Goal: Book appointment/travel/reservation

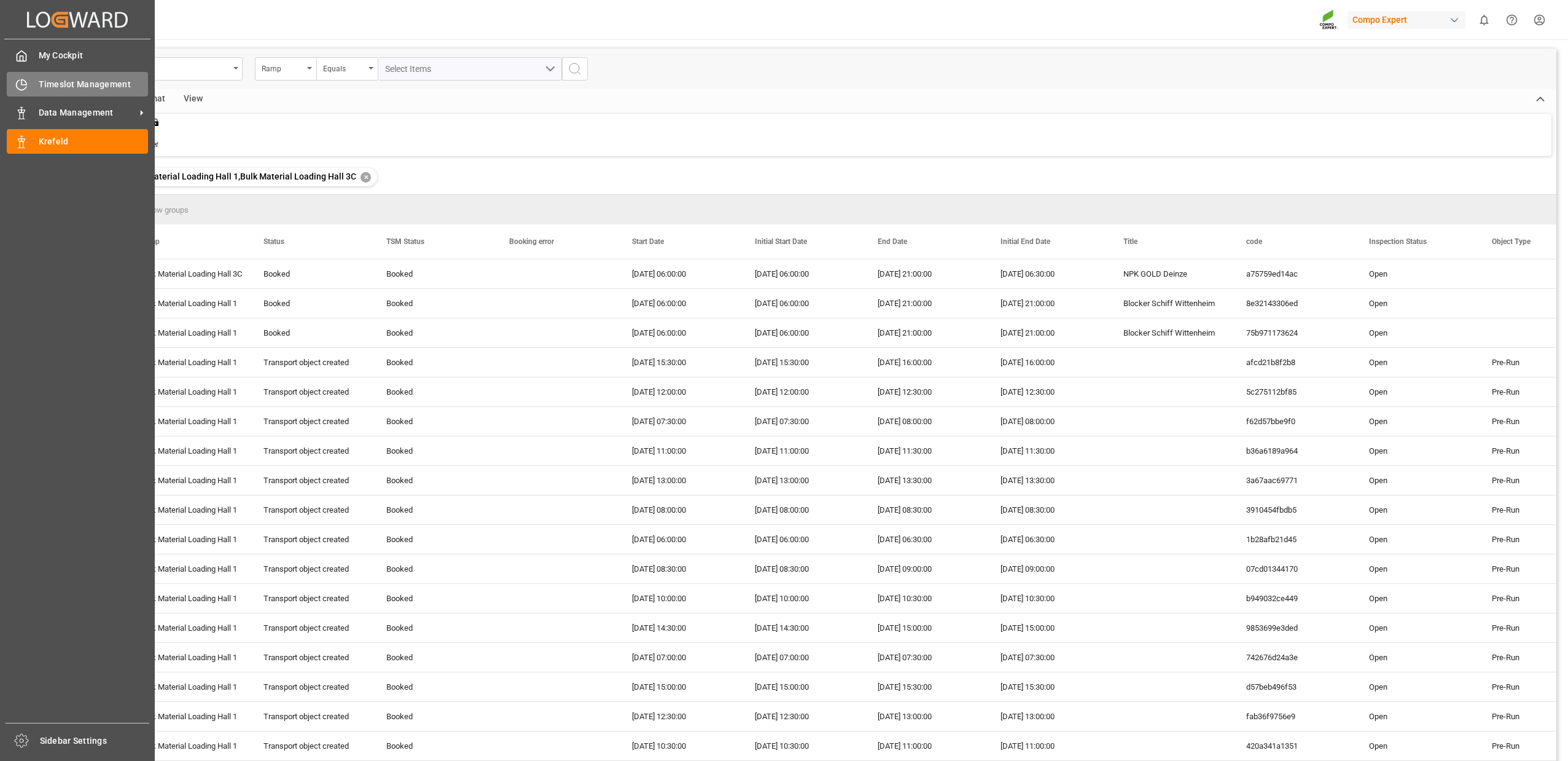
click at [24, 86] on icon at bounding box center [22, 85] width 12 height 12
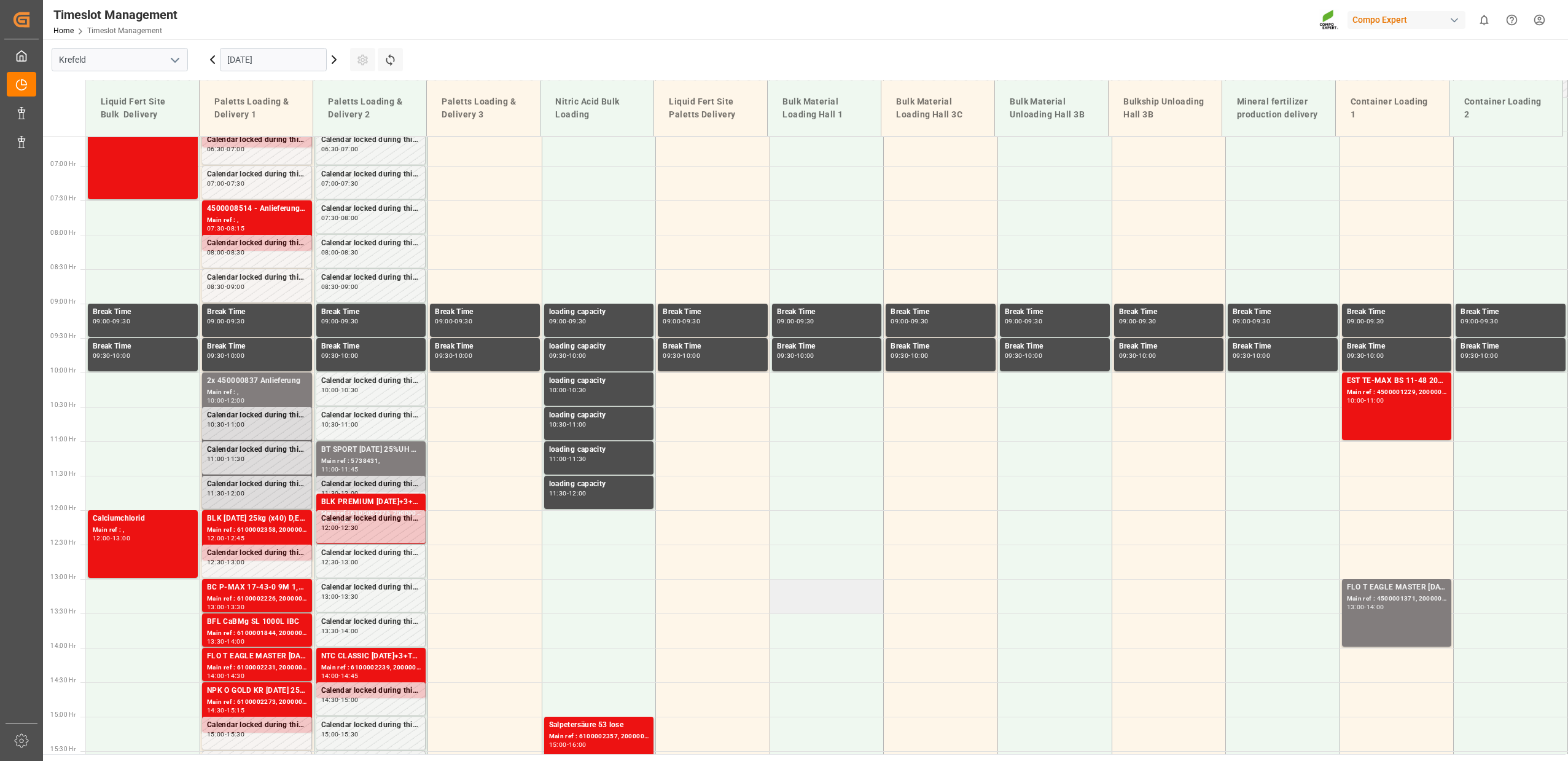
scroll to position [417, 0]
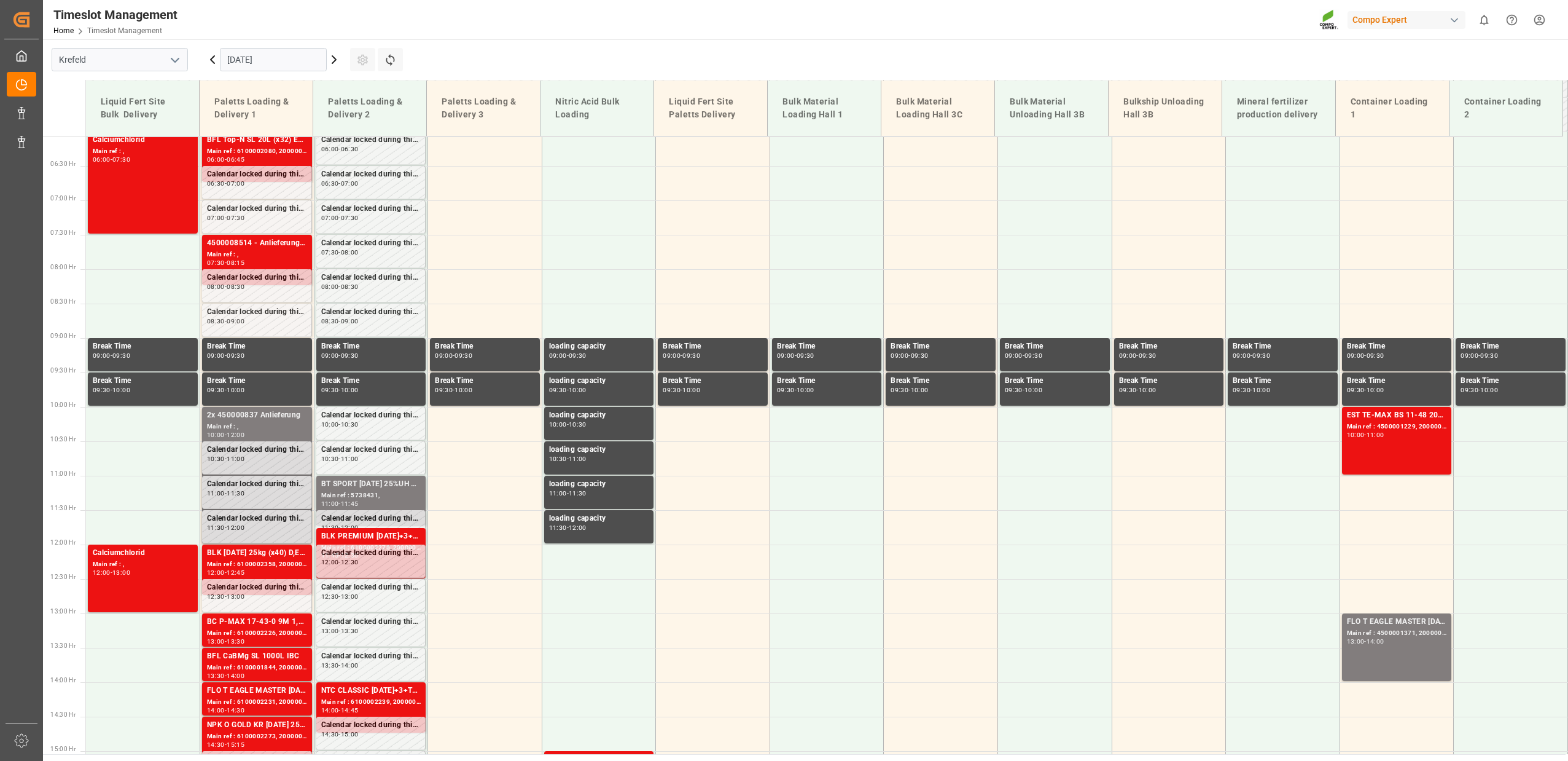
click at [333, 60] on icon at bounding box center [334, 59] width 15 height 15
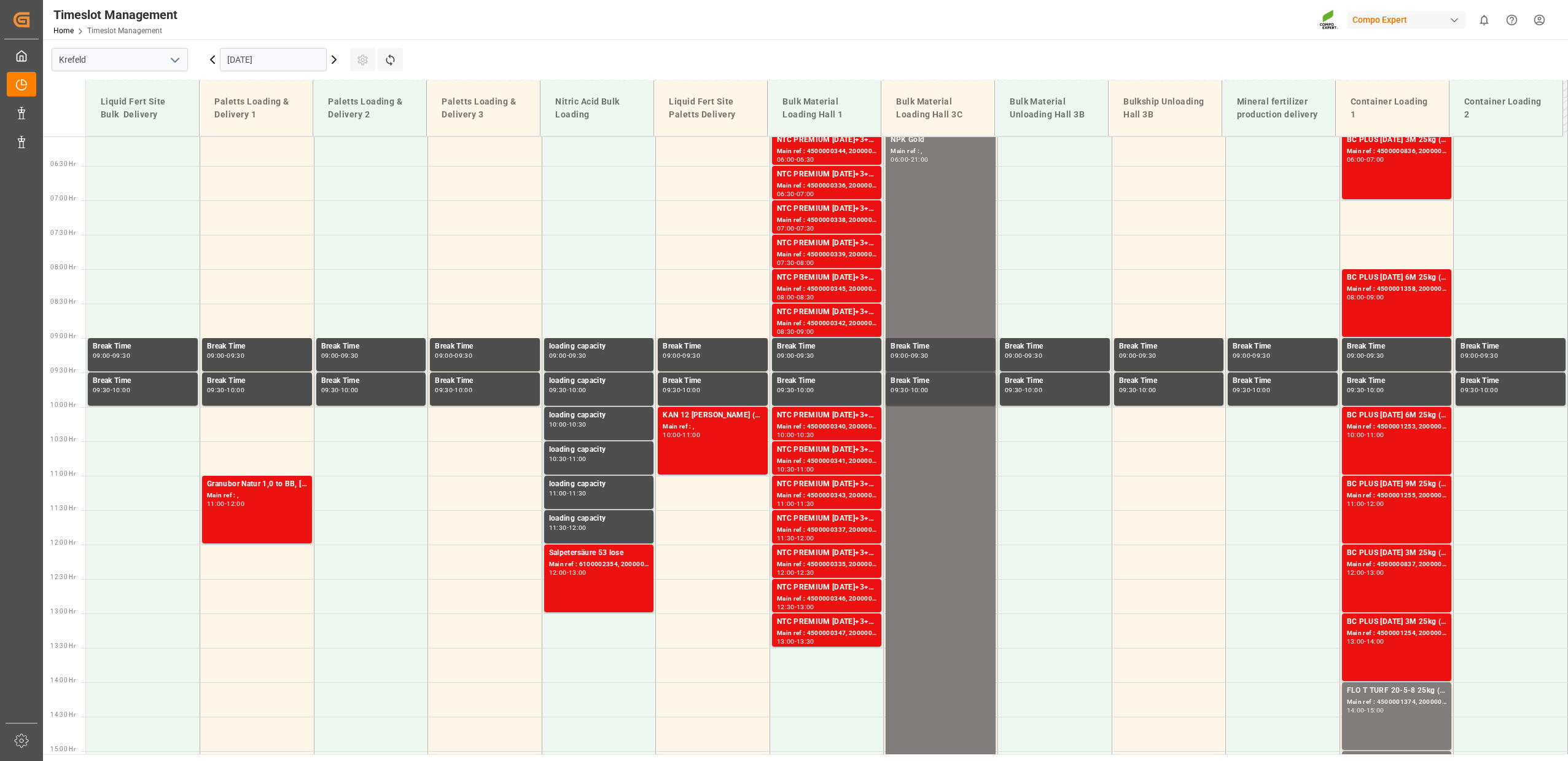
click at [335, 57] on icon at bounding box center [334, 59] width 15 height 15
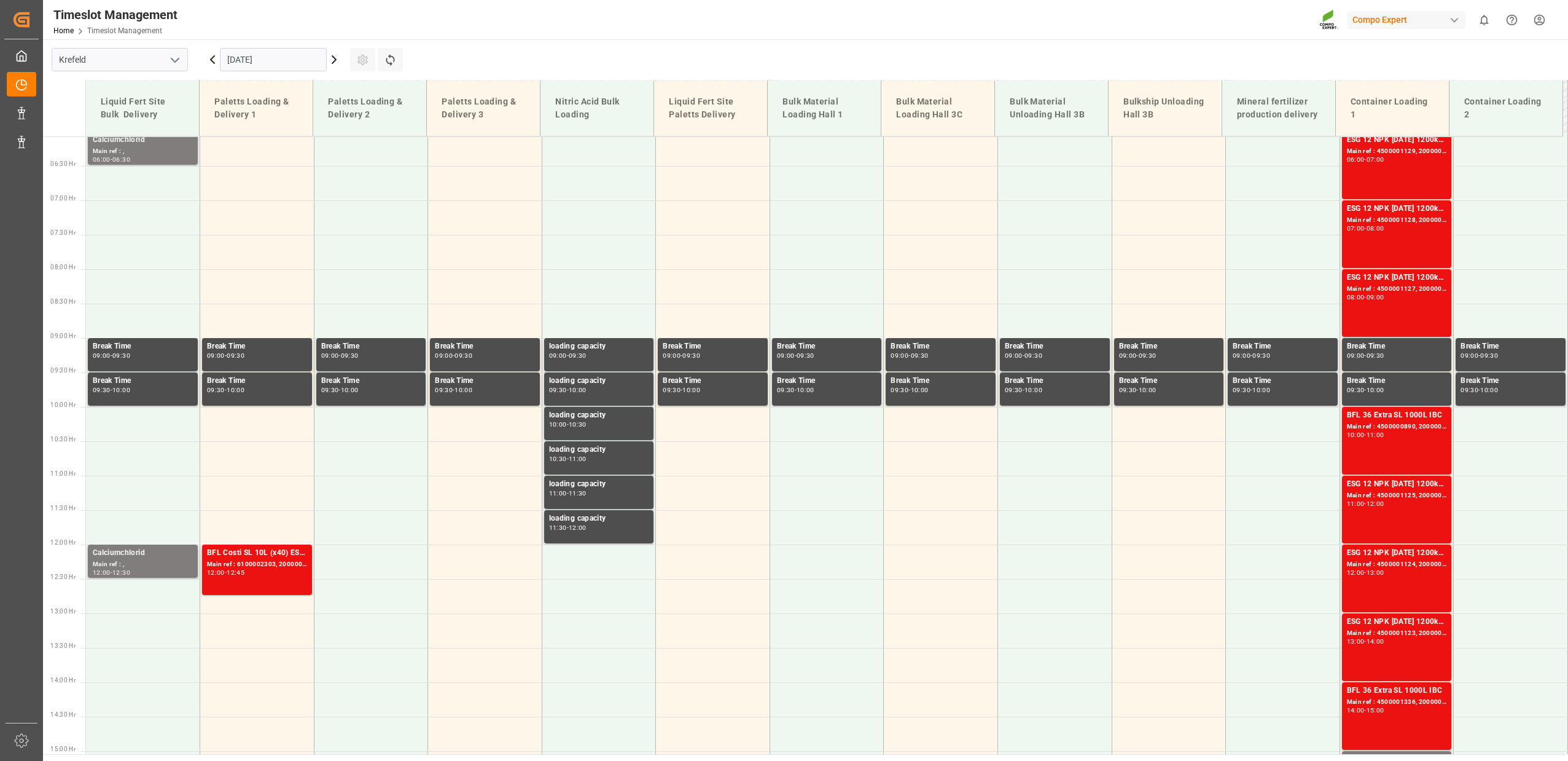
click at [334, 62] on icon at bounding box center [334, 59] width 15 height 15
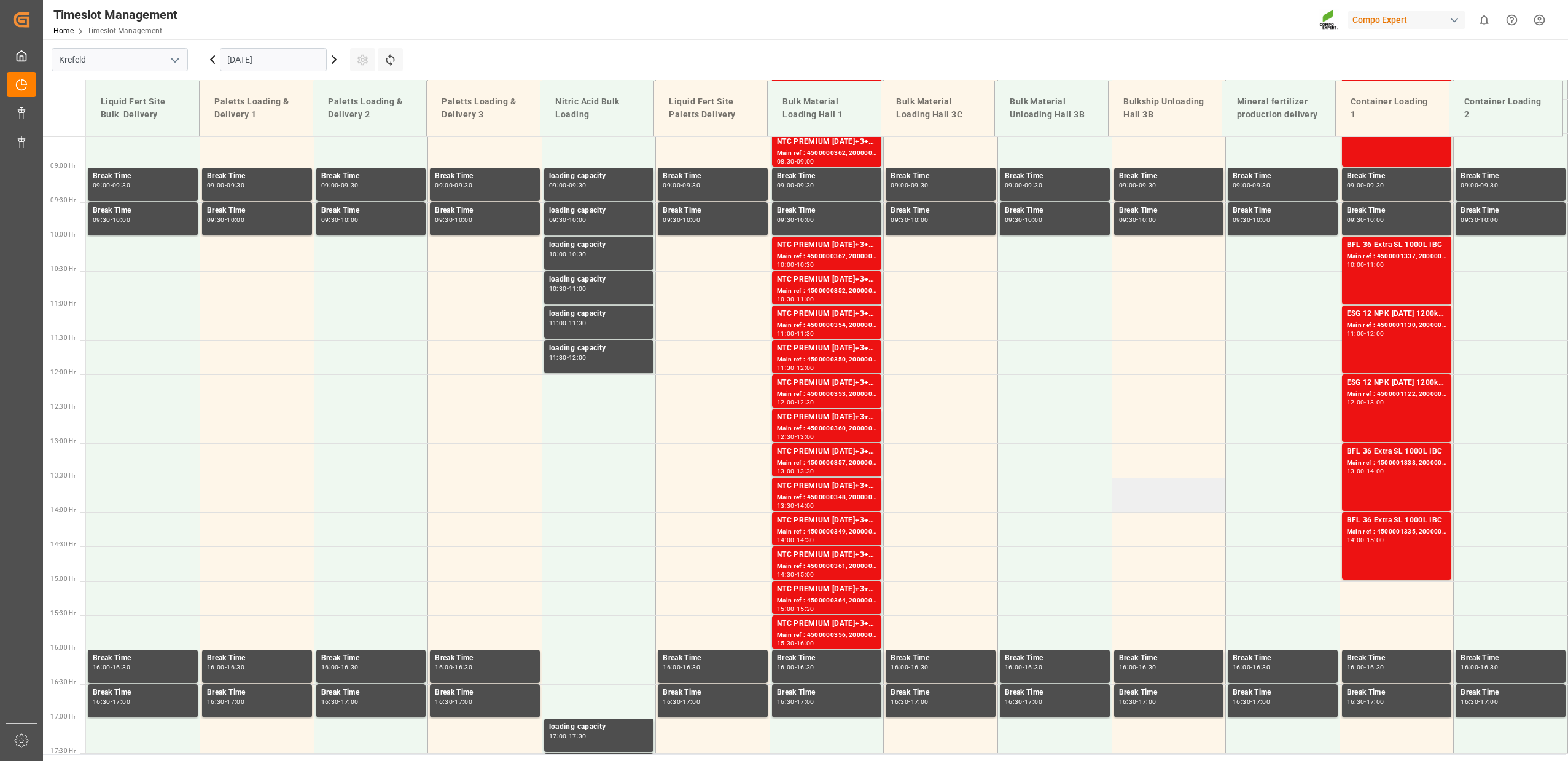
scroll to position [597, 0]
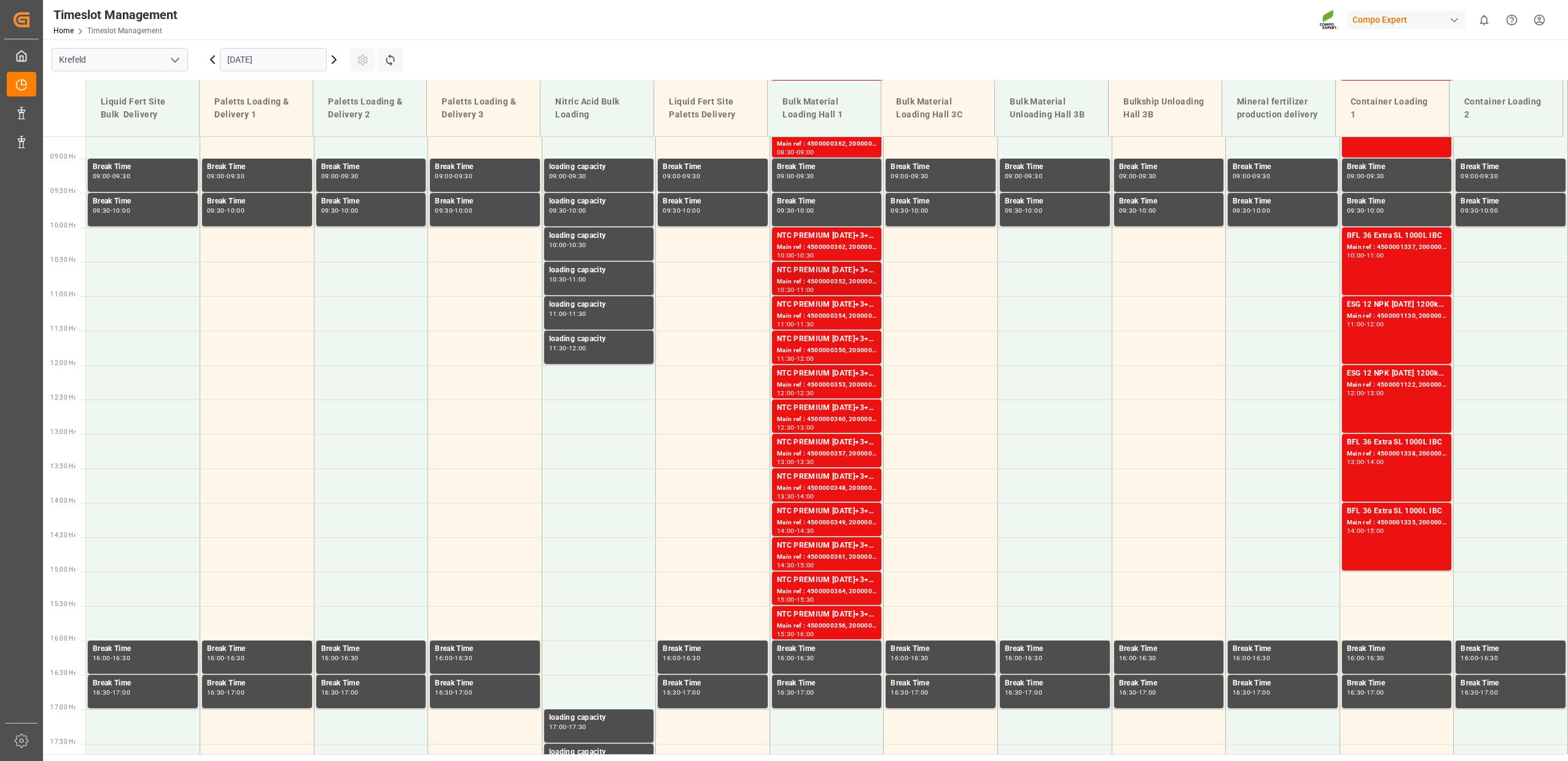
click at [860, 280] on div "Main ref : 4500000352, 2000000277" at bounding box center [827, 281] width 100 height 10
click at [828, 454] on div "Main ref : 4500000357, 2000000277" at bounding box center [827, 453] width 100 height 10
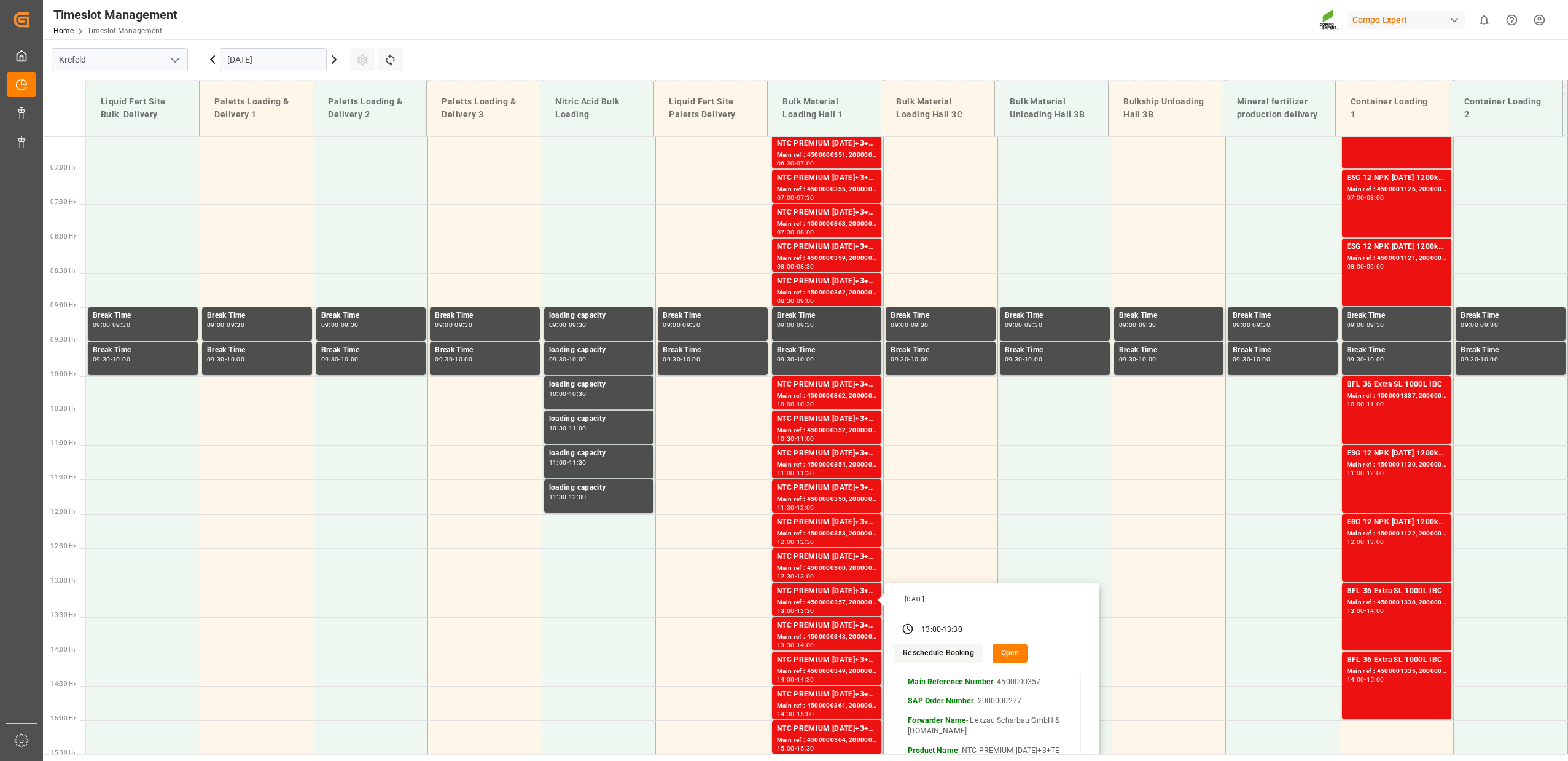
scroll to position [417, 0]
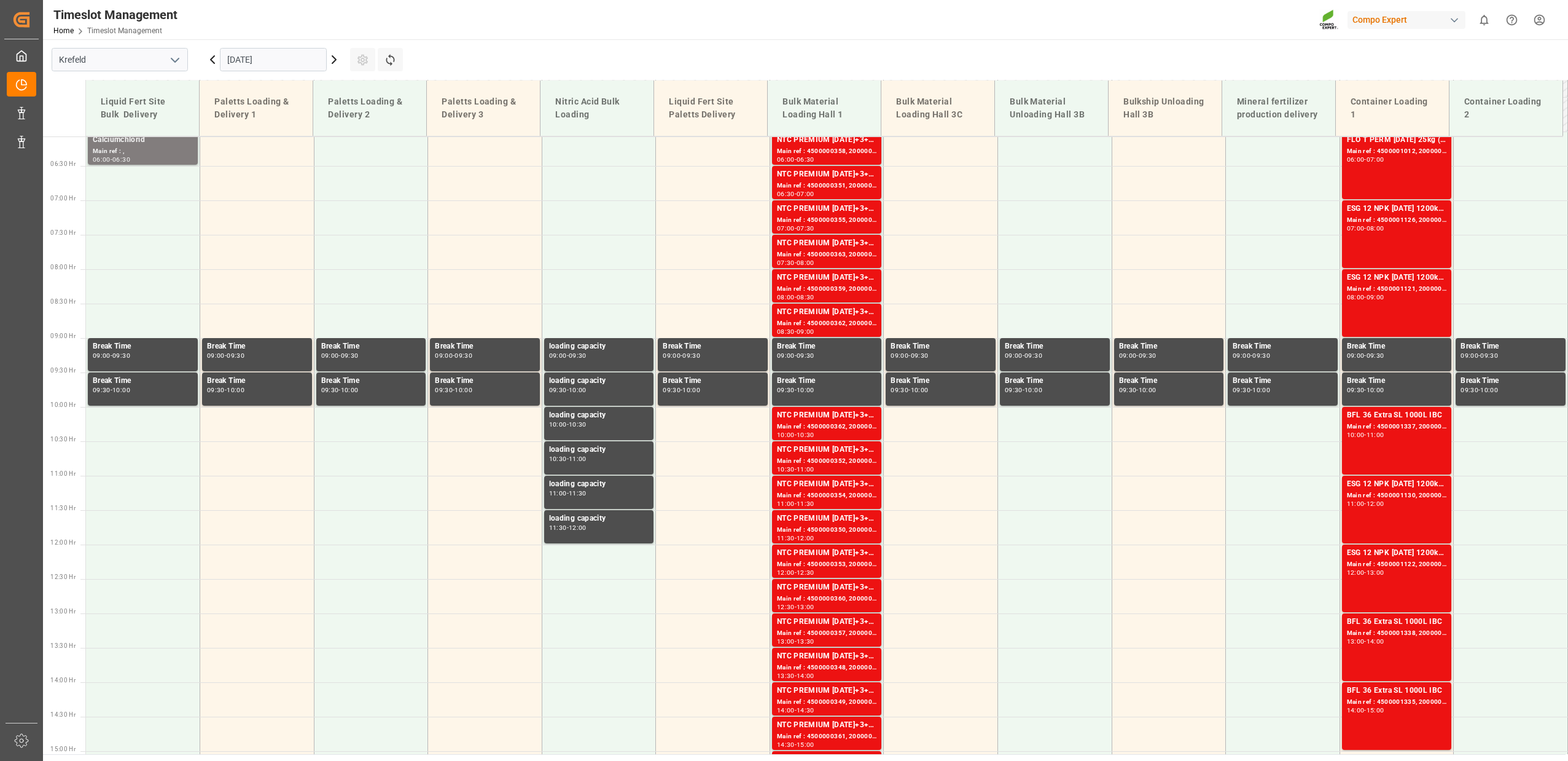
click at [842, 147] on div "Main ref : 4500000358, 2000000277" at bounding box center [827, 151] width 100 height 10
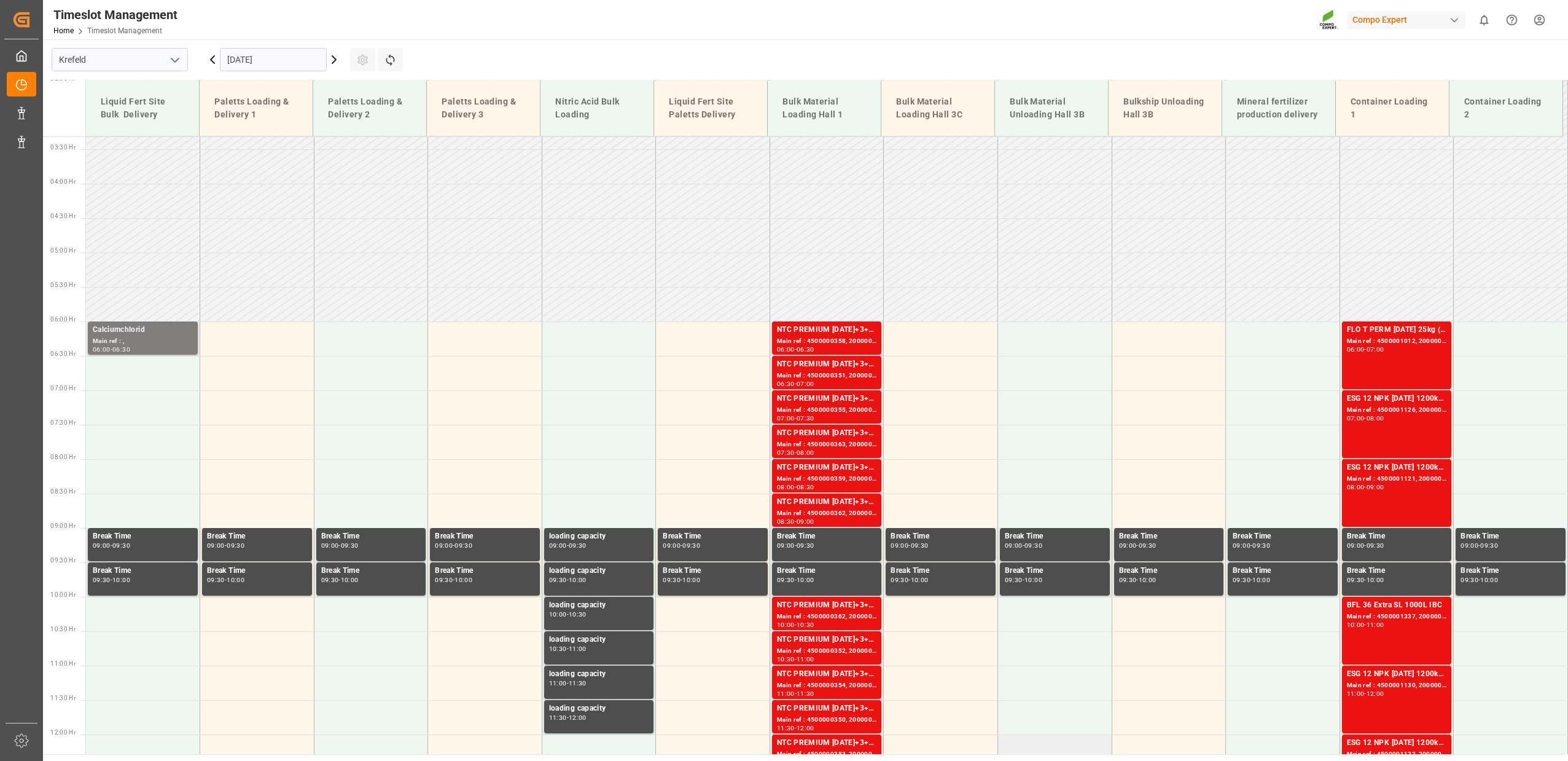
scroll to position [0, 0]
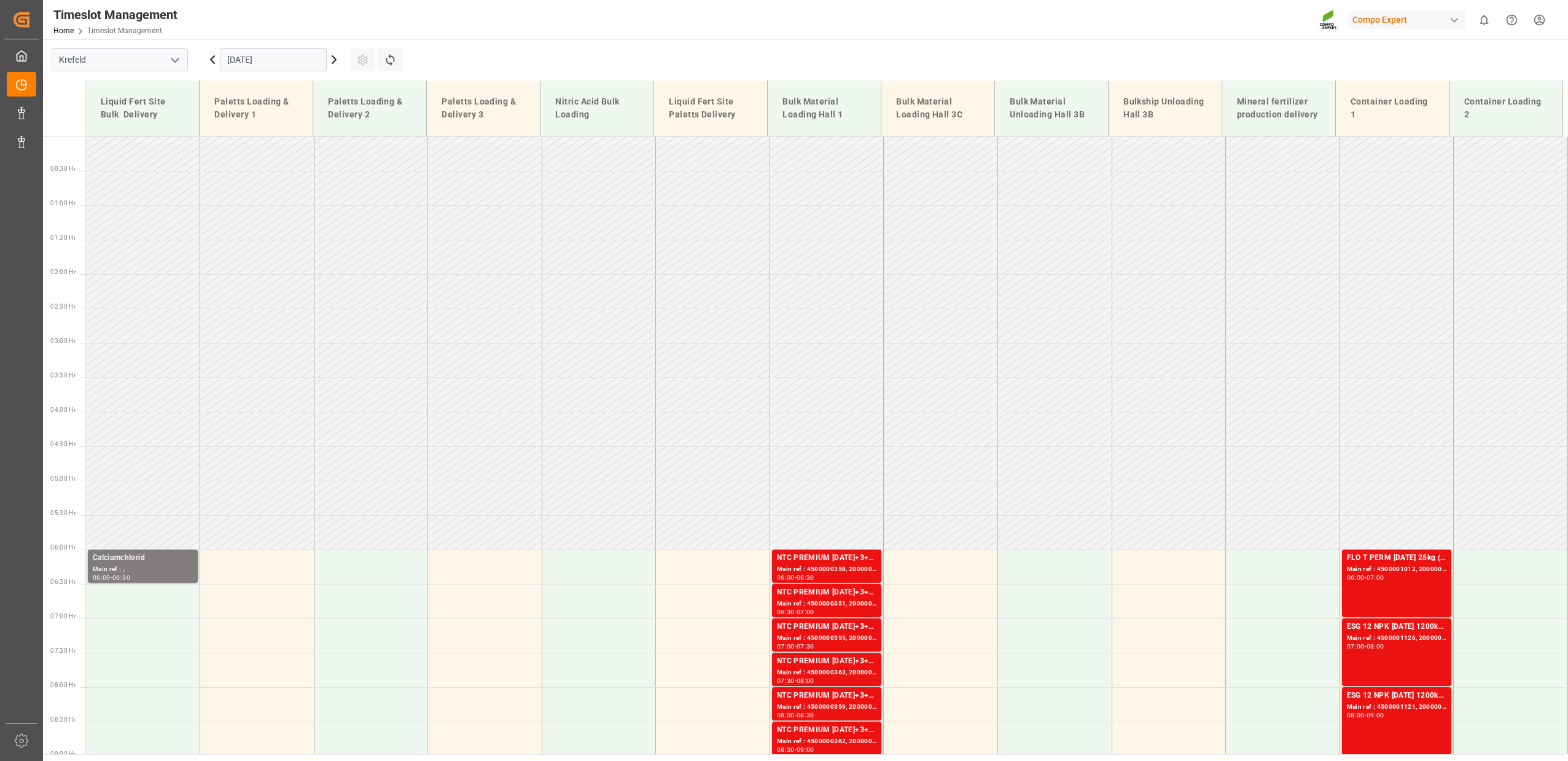
click at [336, 56] on icon at bounding box center [334, 59] width 15 height 15
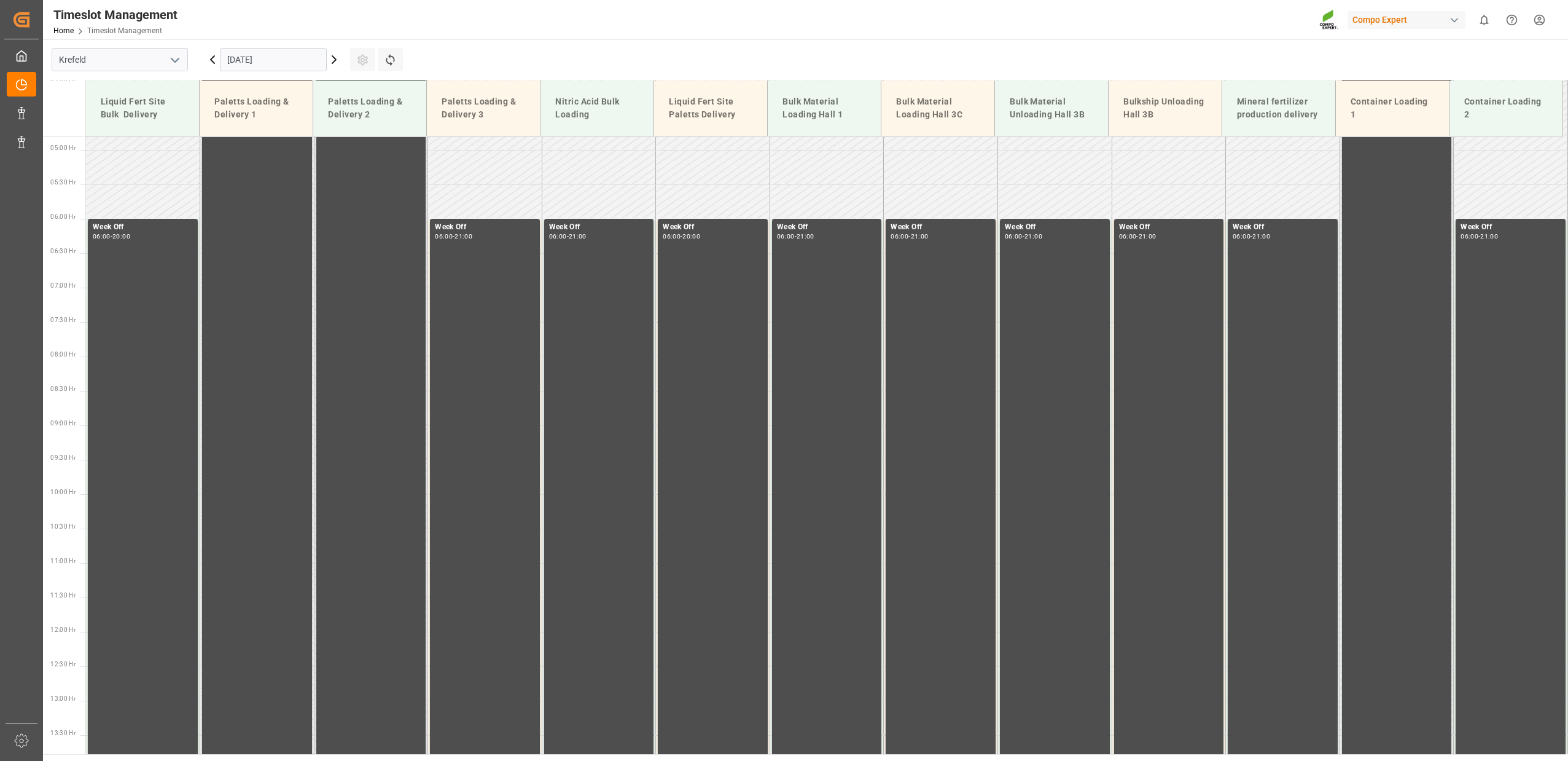
scroll to position [417, 0]
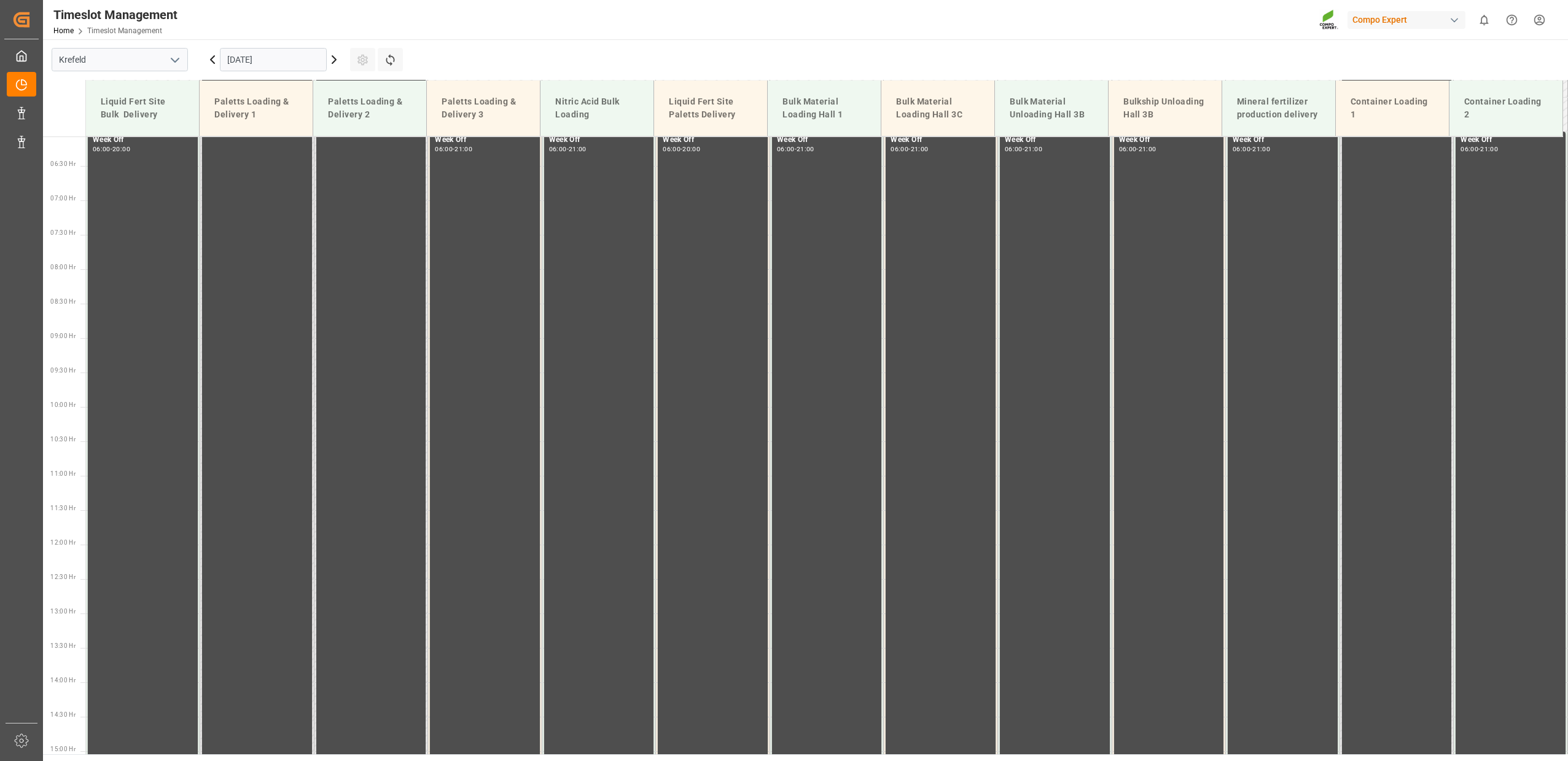
click at [332, 62] on icon at bounding box center [334, 59] width 4 height 7
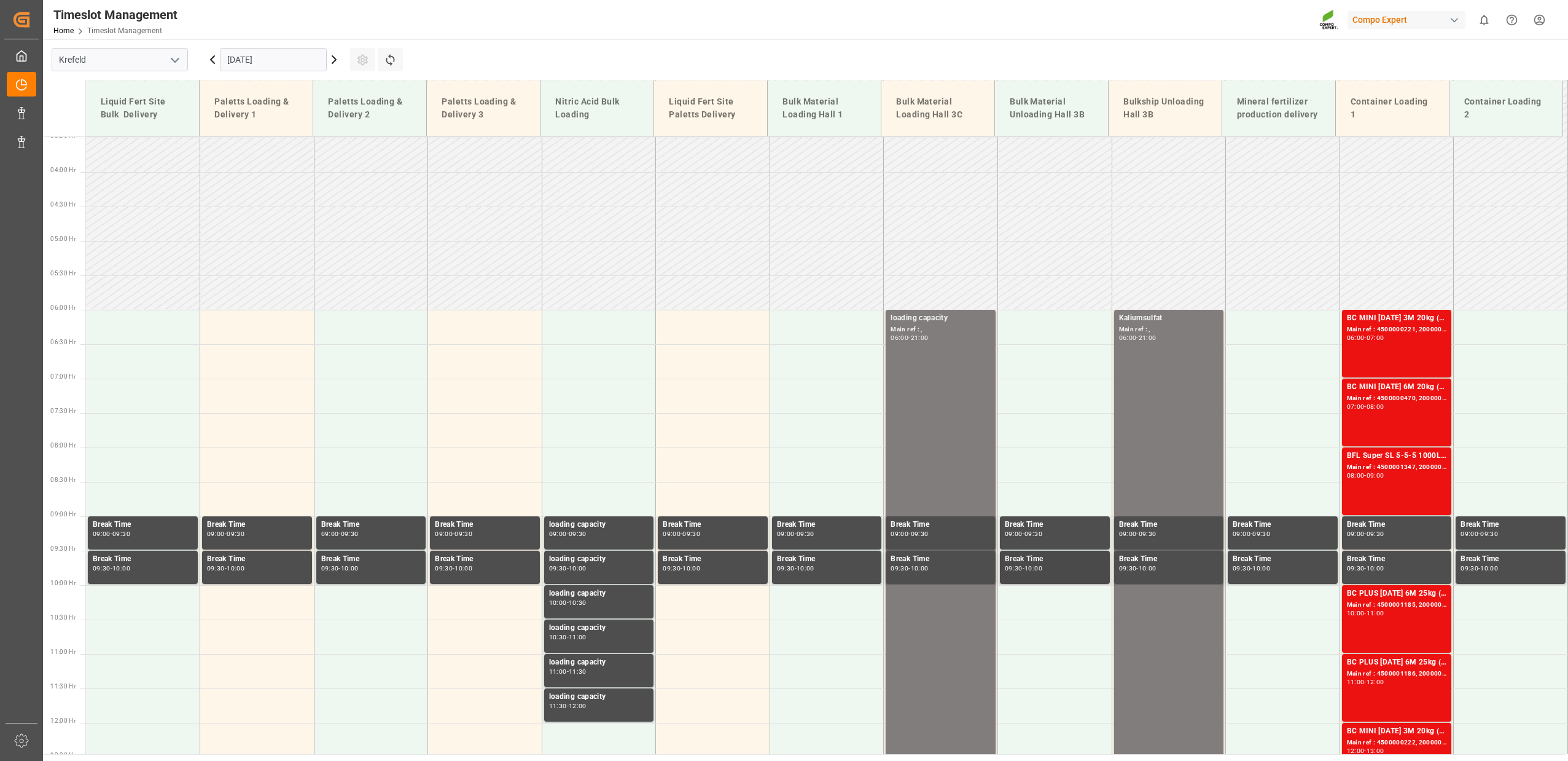
scroll to position [238, 0]
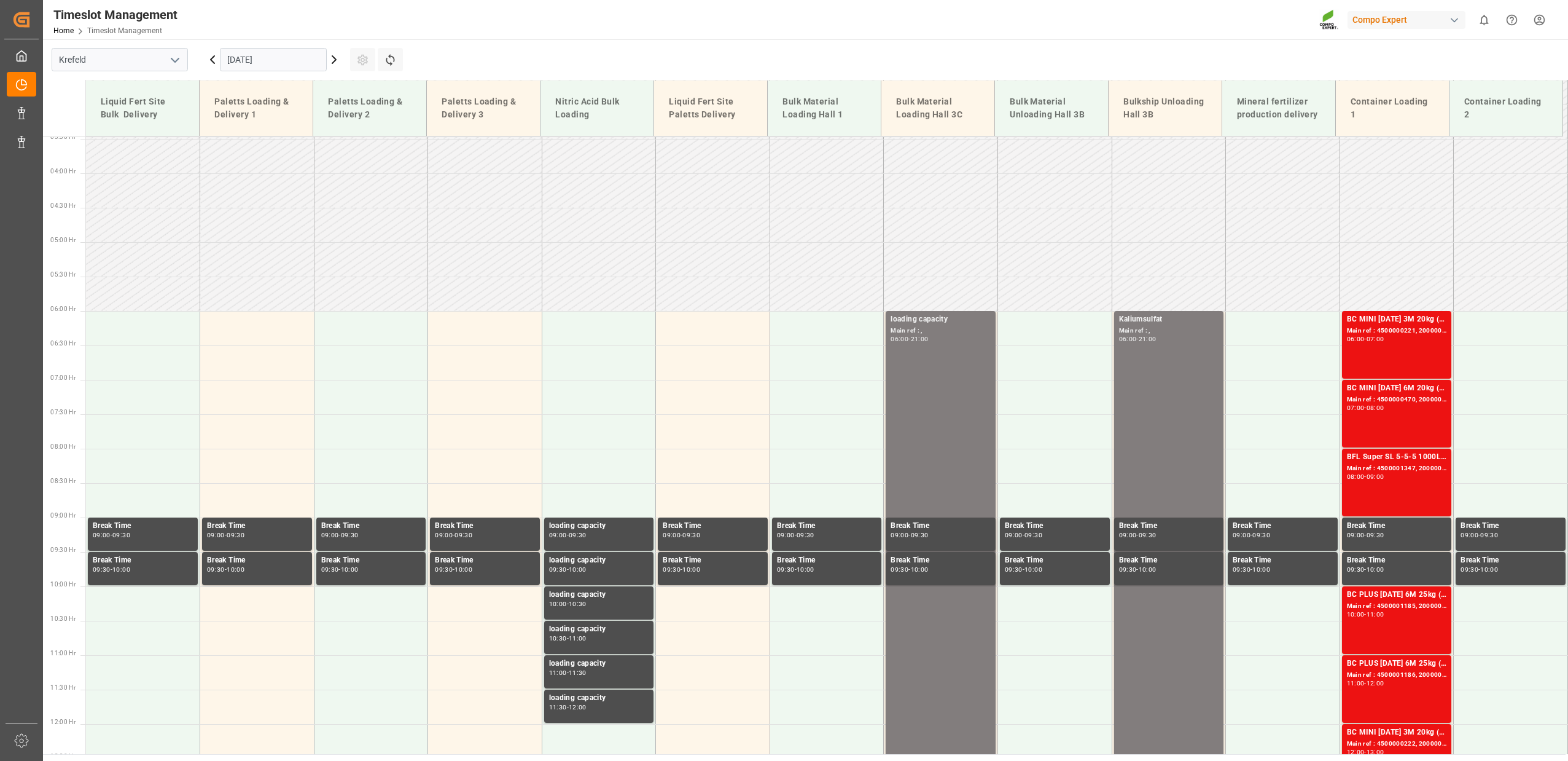
click at [336, 59] on icon at bounding box center [334, 59] width 4 height 7
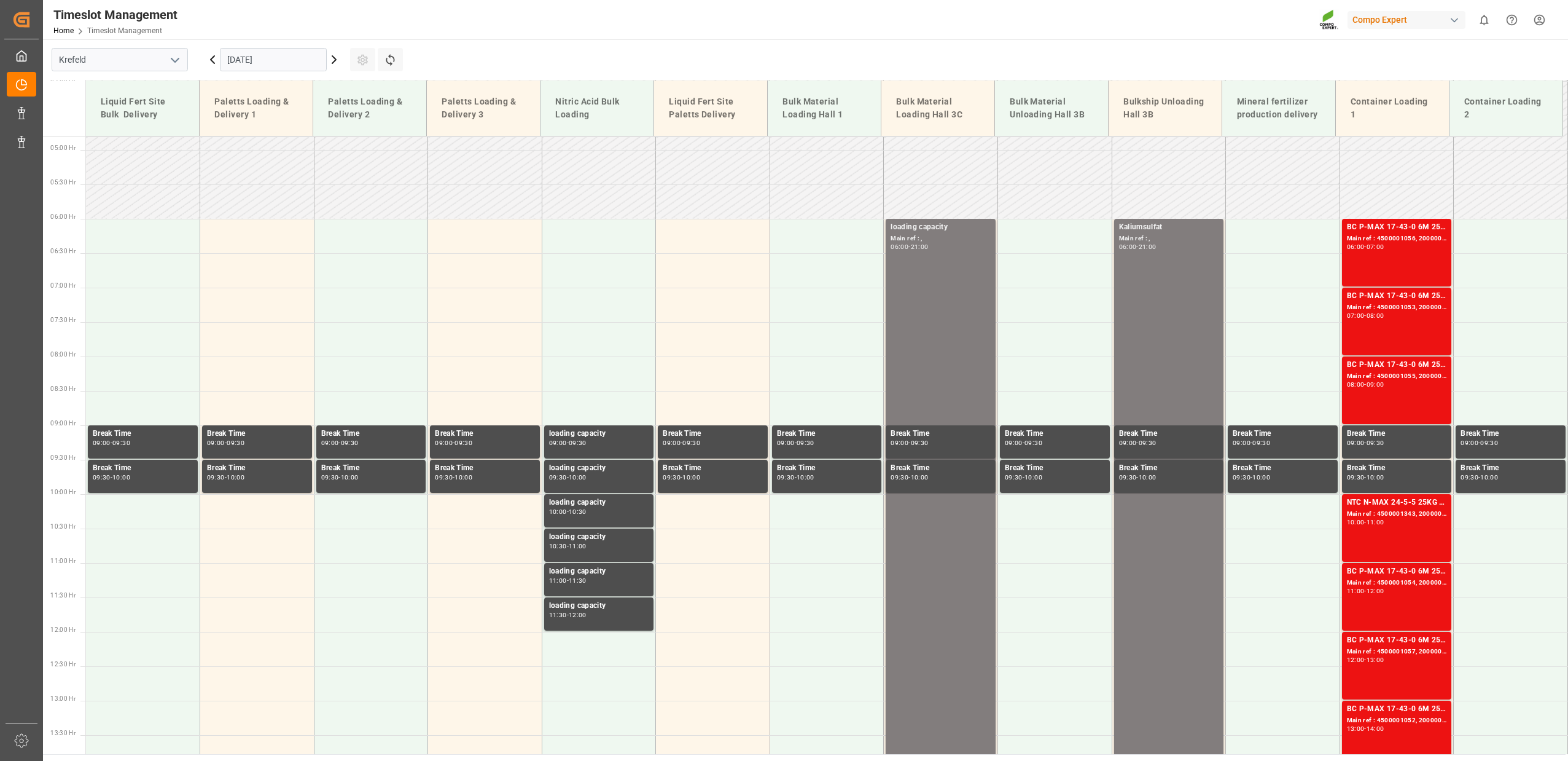
scroll to position [417, 0]
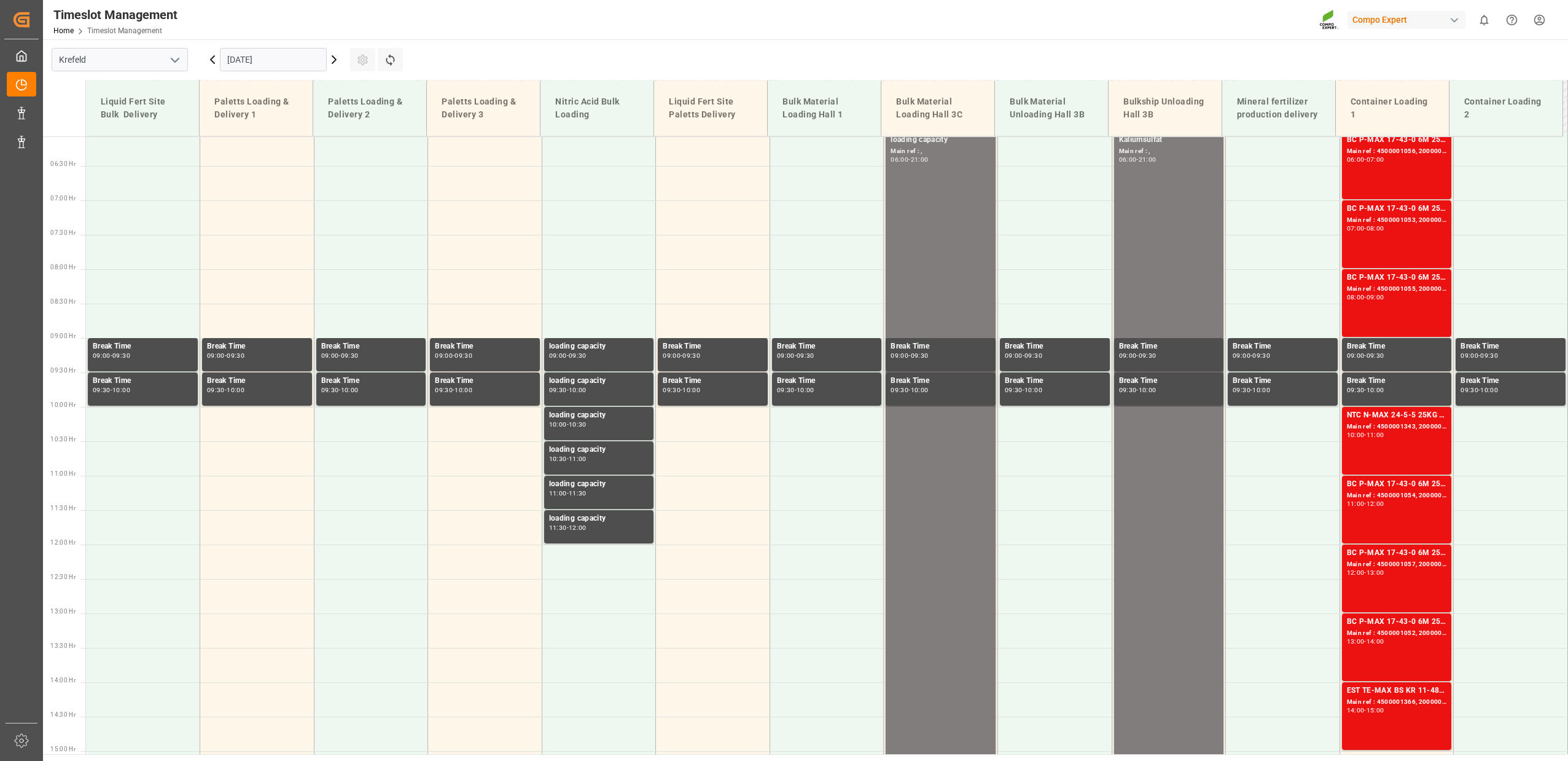
click at [336, 59] on icon at bounding box center [334, 59] width 4 height 7
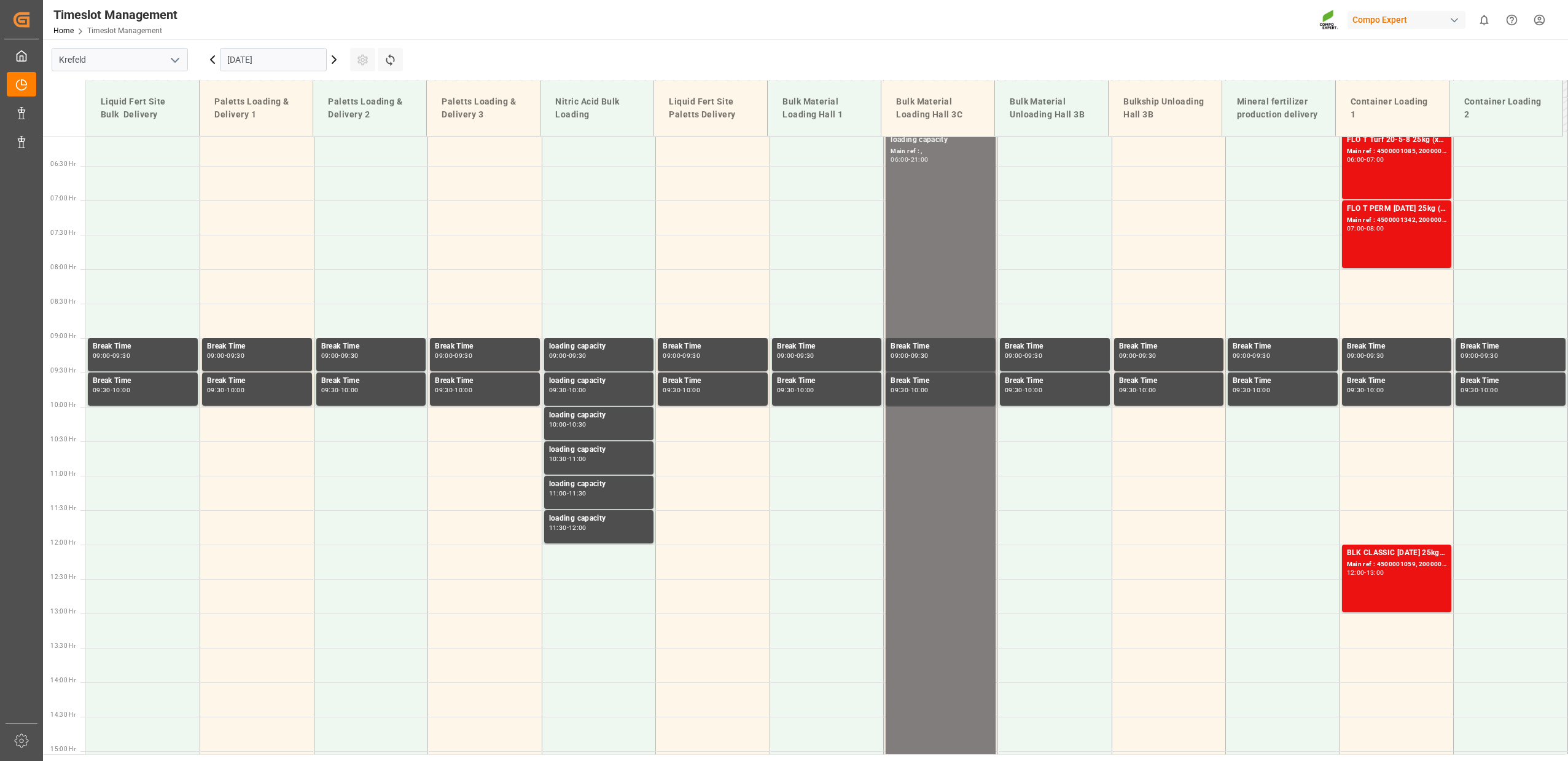
click at [336, 59] on icon at bounding box center [334, 59] width 4 height 7
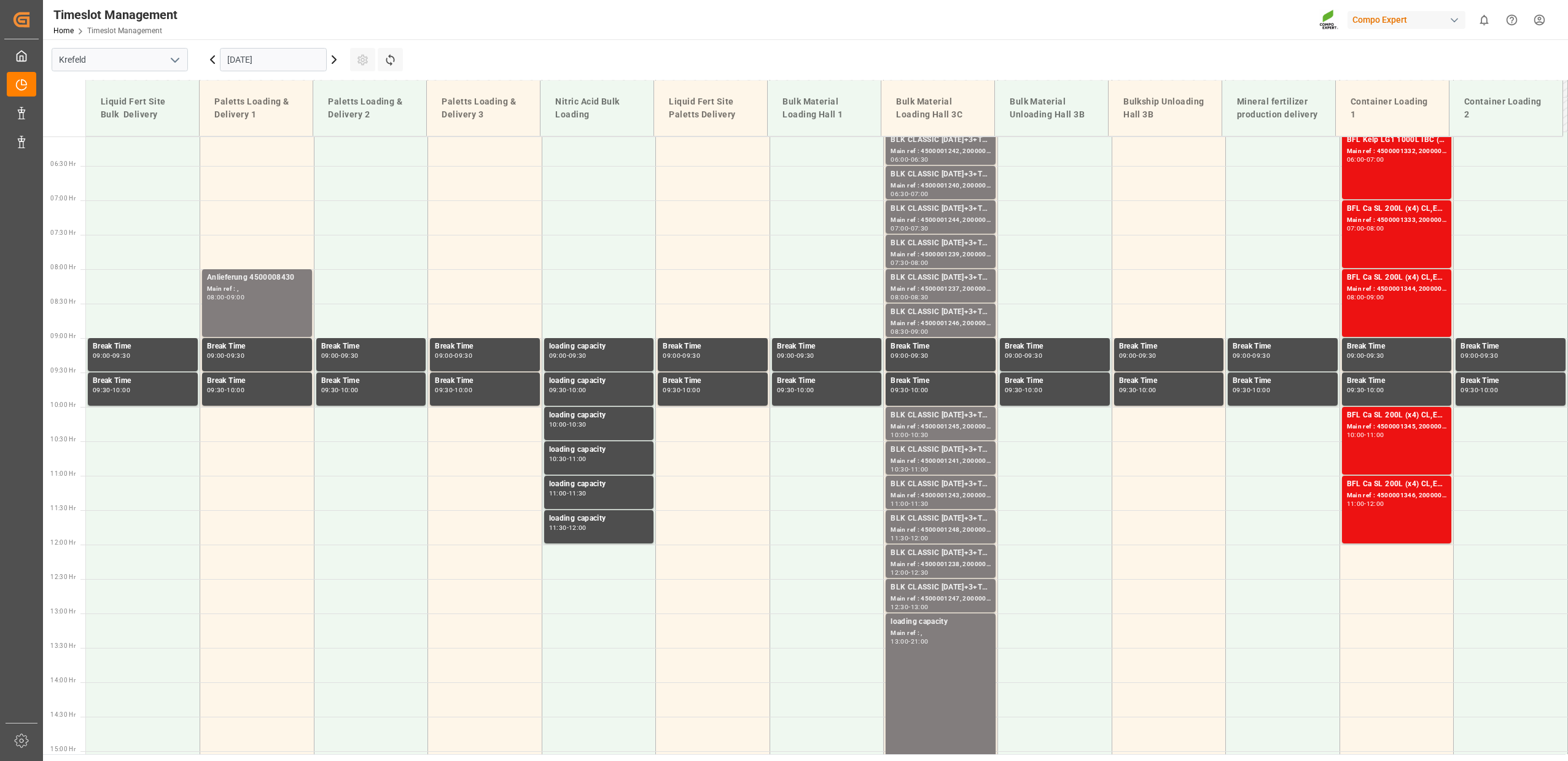
click at [337, 53] on icon at bounding box center [334, 59] width 15 height 15
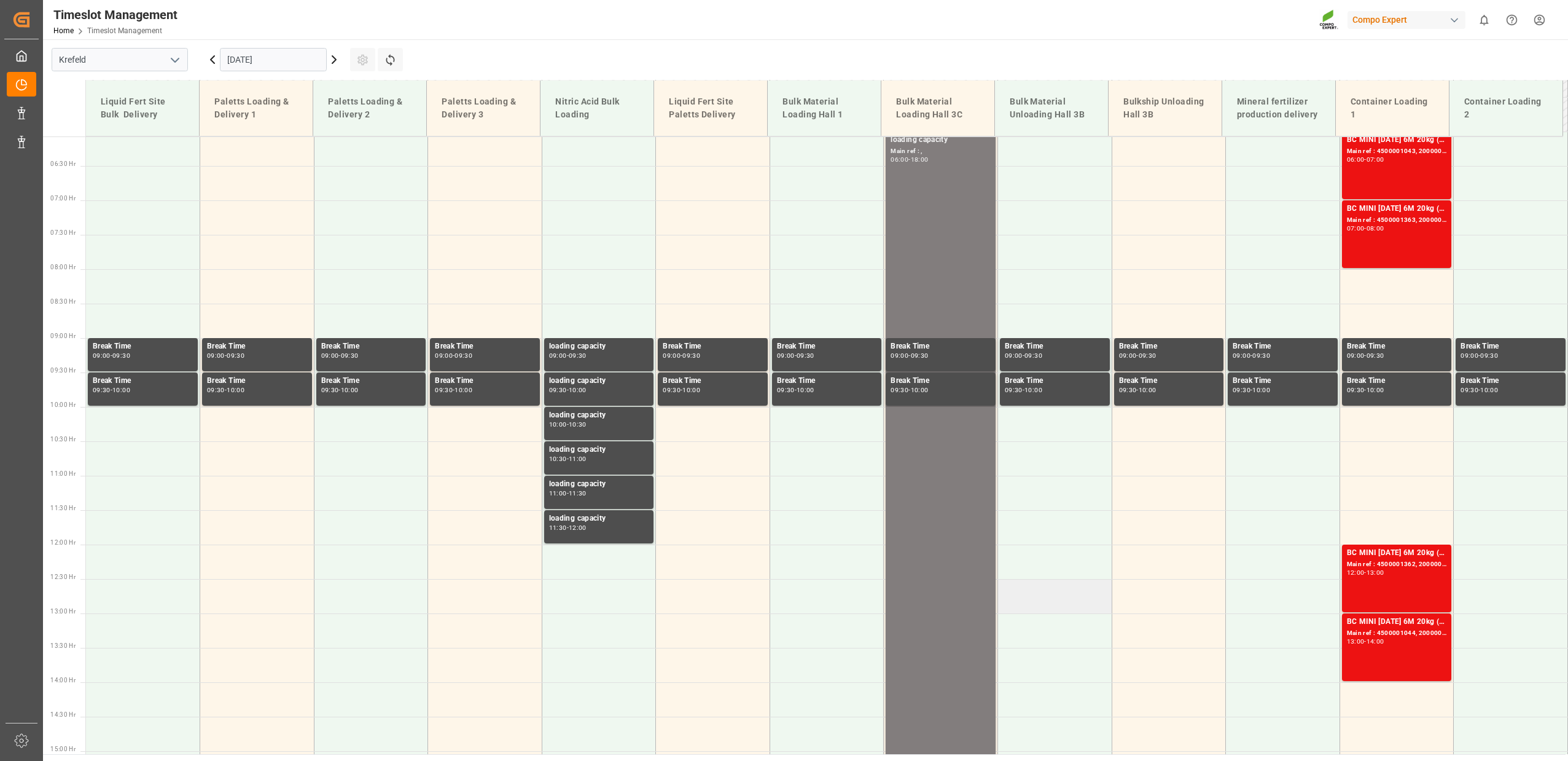
scroll to position [597, 0]
